Goal: Book appointment/travel/reservation

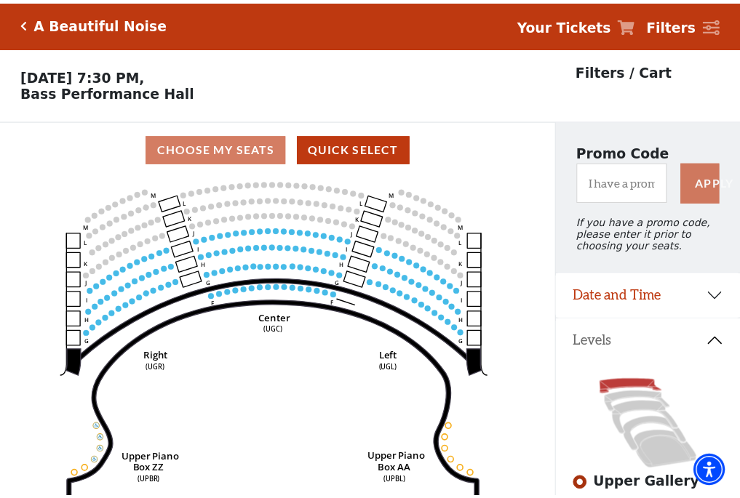
scroll to position [68, 0]
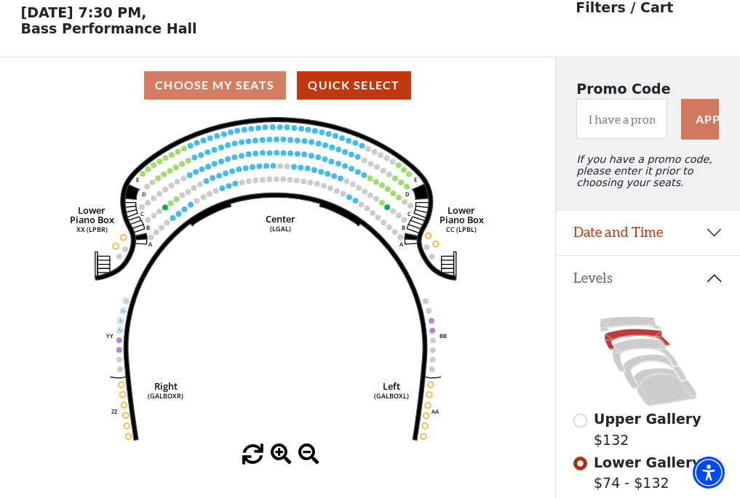
scroll to position [68, 0]
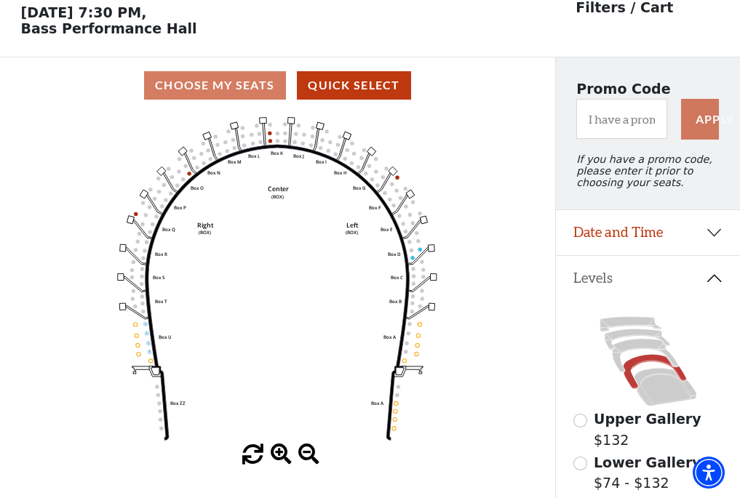
scroll to position [68, 0]
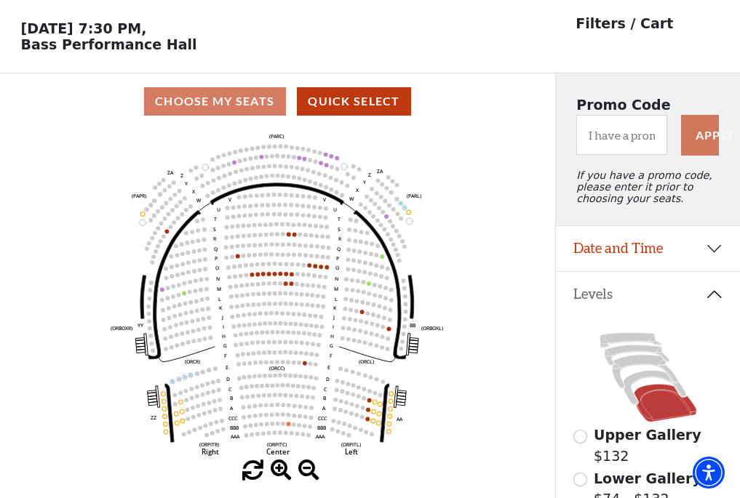
scroll to position [68, 0]
